Goal: Task Accomplishment & Management: Manage account settings

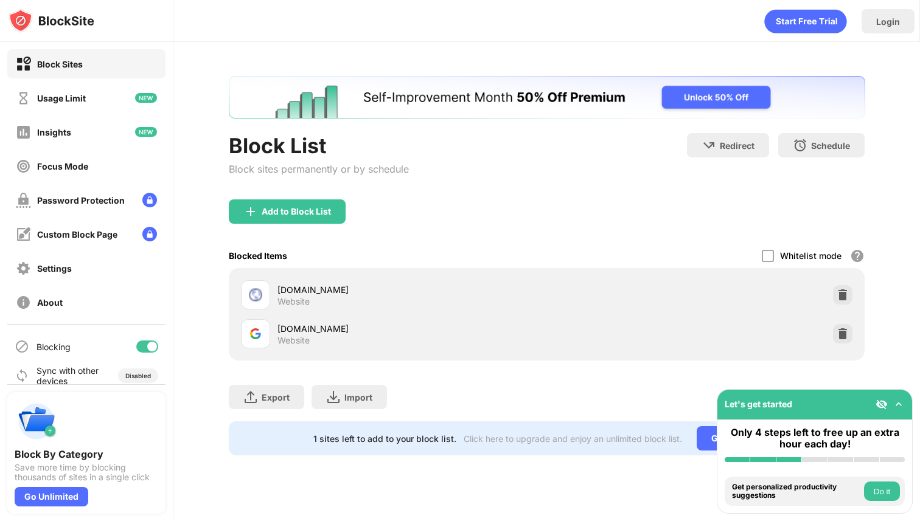
click at [840, 241] on div "Add to Block List" at bounding box center [547, 221] width 636 height 44
click at [835, 291] on div at bounding box center [842, 294] width 19 height 19
